Goal: Information Seeking & Learning: Learn about a topic

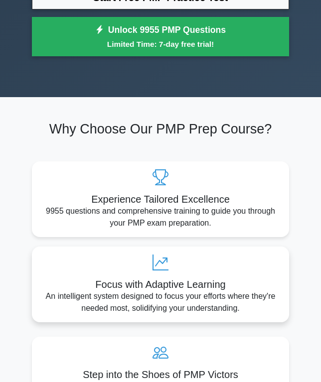
scroll to position [239, 0]
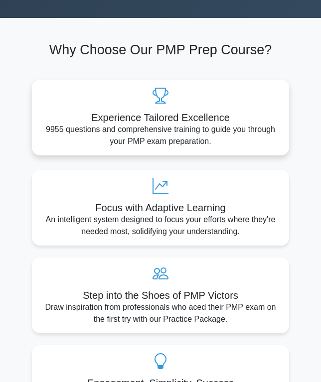
click at [160, 111] on div "Experience Tailored Excellence 9955 questions and comprehensive training to gui…" at bounding box center [160, 118] width 257 height 76
click at [160, 109] on div "Experience Tailored Excellence 9955 questions and comprehensive training to gui…" at bounding box center [160, 118] width 257 height 76
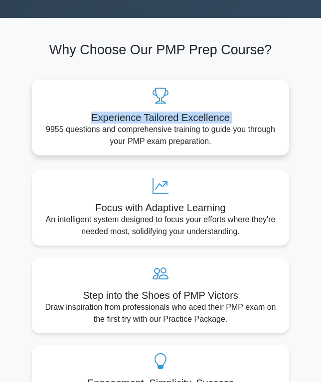
click at [160, 109] on div "Experience Tailored Excellence 9955 questions and comprehensive training to gui…" at bounding box center [160, 118] width 257 height 76
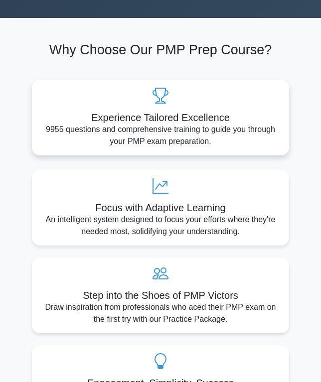
click at [194, 128] on p "9955 questions and comprehensive training to guide you through your PMP exam pr…" at bounding box center [160, 135] width 241 height 24
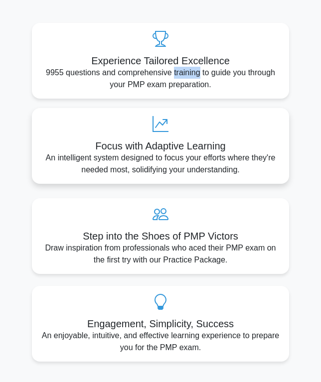
scroll to position [299, 0]
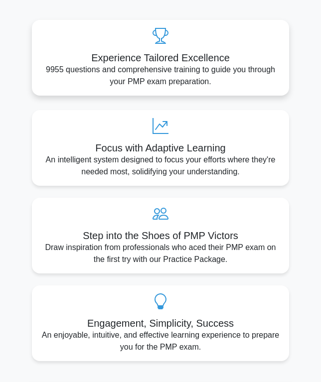
click at [152, 40] on icon at bounding box center [160, 36] width 241 height 16
click at [153, 33] on icon at bounding box center [160, 36] width 241 height 16
click at [153, 36] on icon at bounding box center [160, 36] width 241 height 16
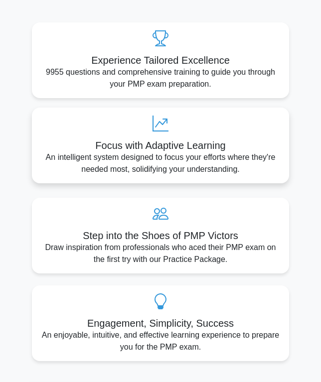
click at [77, 171] on p "An intelligent system designed to focus your efforts where they're needed most,…" at bounding box center [160, 163] width 241 height 24
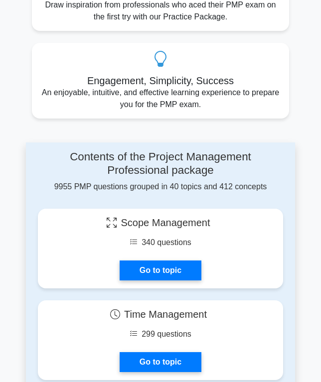
scroll to position [657, 0]
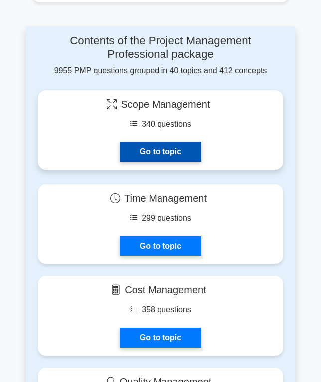
click at [191, 153] on link "Go to topic" at bounding box center [160, 152] width 82 height 20
click at [191, 152] on link "Go to topic" at bounding box center [160, 152] width 82 height 20
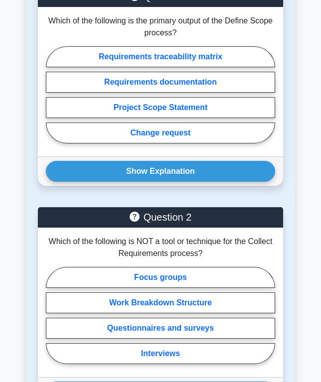
scroll to position [836, 0]
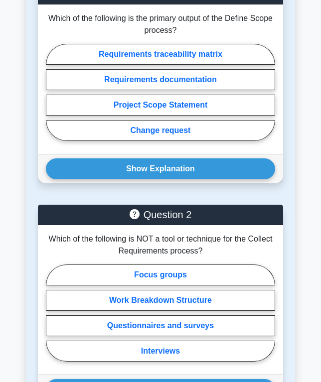
click at [132, 220] on icon at bounding box center [134, 214] width 10 height 11
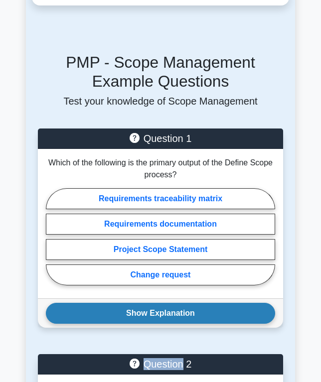
scroll to position [717, 0]
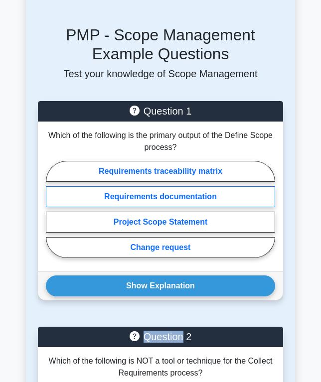
click at [200, 207] on label "Requirements documentation" at bounding box center [160, 196] width 229 height 21
click at [52, 211] on input "Requirements documentation" at bounding box center [49, 212] width 6 height 6
radio input "true"
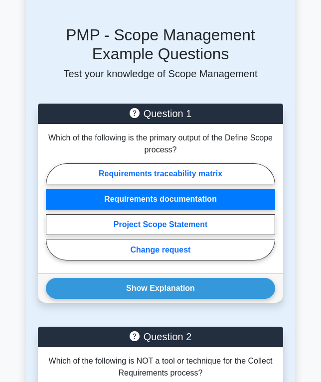
click at [173, 315] on div "Question 1 Which of the following is the primary output of the Define Scope pro…" at bounding box center [160, 209] width 257 height 211
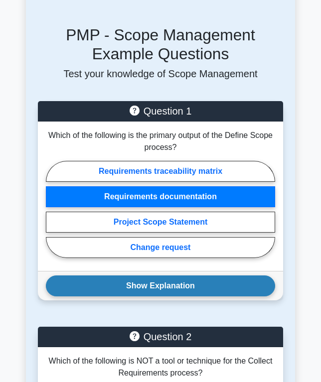
click at [171, 296] on button "Show Explanation" at bounding box center [160, 285] width 229 height 21
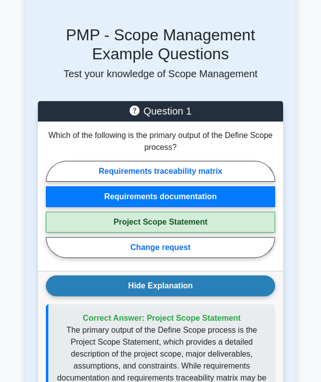
click at [171, 296] on button "Hide Explanation" at bounding box center [160, 285] width 229 height 21
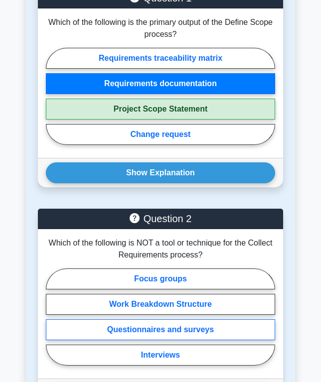
scroll to position [836, 0]
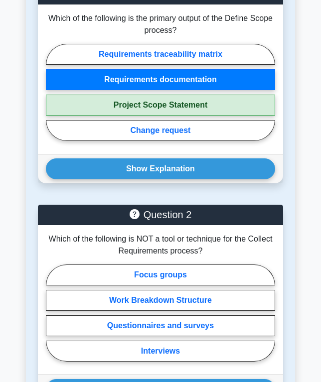
drag, startPoint x: 130, startPoint y: 223, endPoint x: 132, endPoint y: 228, distance: 5.2
click at [131, 220] on icon at bounding box center [134, 214] width 10 height 11
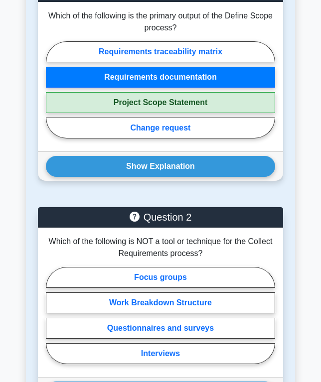
drag, startPoint x: 140, startPoint y: 177, endPoint x: 139, endPoint y: 198, distance: 20.9
click at [139, 177] on button "Show Explanation" at bounding box center [160, 166] width 229 height 21
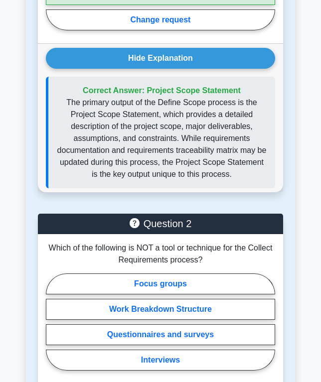
scroll to position [956, 0]
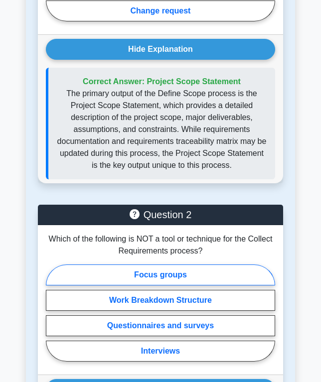
click at [141, 285] on label "Focus groups" at bounding box center [160, 274] width 229 height 21
click at [52, 312] on input "Focus groups" at bounding box center [49, 315] width 6 height 6
radio input "true"
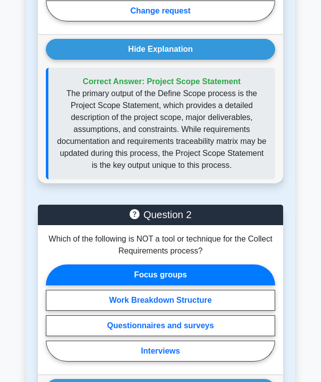
click at [151, 326] on div "Focus groups Work Breakdown Structure Questionnaires and surveys Interviews" at bounding box center [160, 316] width 229 height 102
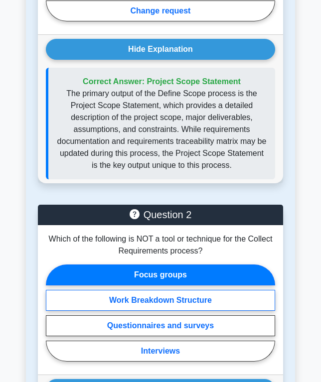
click at [149, 311] on label "Work Breakdown Structure" at bounding box center [160, 300] width 229 height 21
click at [52, 316] on input "Work Breakdown Structure" at bounding box center [49, 315] width 6 height 6
radio input "true"
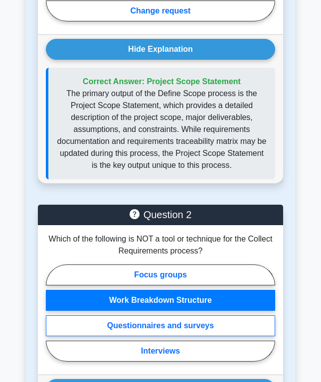
click at [146, 329] on label "Questionnaires and surveys" at bounding box center [160, 325] width 229 height 21
click at [52, 319] on input "Questionnaires and surveys" at bounding box center [49, 315] width 6 height 6
radio input "true"
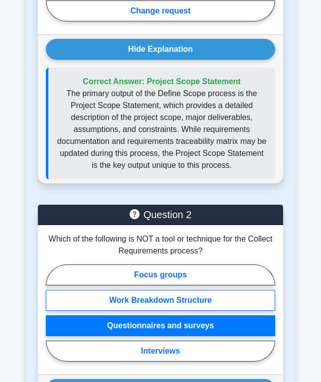
drag, startPoint x: 148, startPoint y: 295, endPoint x: 147, endPoint y: 319, distance: 23.9
click at [148, 285] on label "Focus groups" at bounding box center [160, 274] width 229 height 21
click at [52, 312] on input "Focus groups" at bounding box center [49, 315] width 6 height 6
radio input "true"
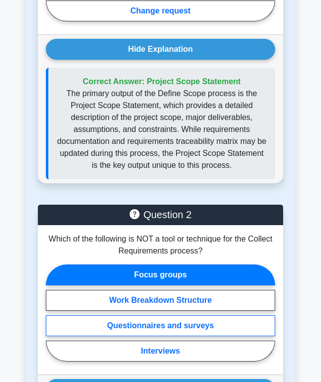
click at [151, 336] on label "Questionnaires and surveys" at bounding box center [160, 325] width 229 height 21
click at [52, 319] on input "Questionnaires and surveys" at bounding box center [49, 315] width 6 height 6
radio input "true"
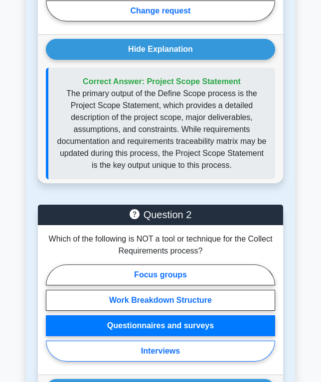
click at [149, 355] on label "Interviews" at bounding box center [160, 351] width 229 height 21
click at [52, 319] on input "Interviews" at bounding box center [49, 315] width 6 height 6
radio input "true"
